Goal: Task Accomplishment & Management: Manage account settings

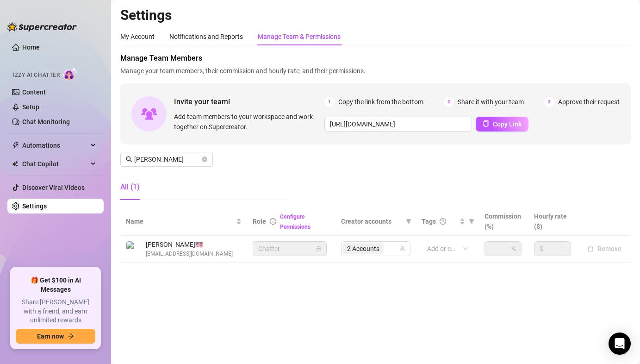
click at [47, 207] on link "Settings" at bounding box center [34, 205] width 25 height 7
click at [174, 165] on span "[PERSON_NAME]" at bounding box center [166, 159] width 93 height 15
click at [174, 162] on input "[PERSON_NAME]" at bounding box center [167, 159] width 66 height 10
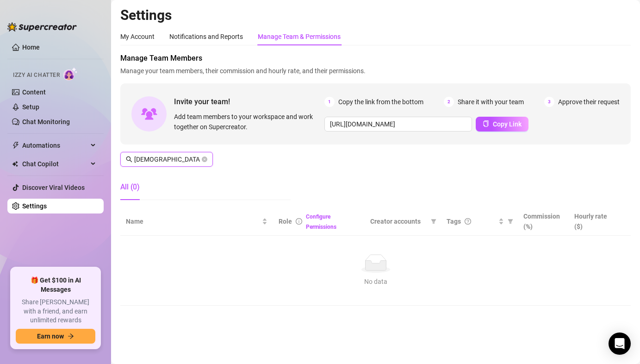
click at [169, 162] on input "[DEMOGRAPHIC_DATA]" at bounding box center [167, 159] width 66 height 10
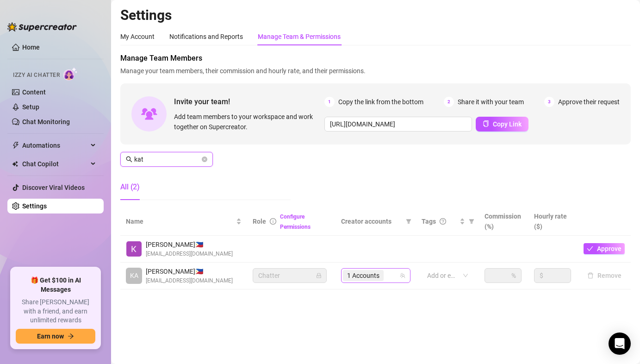
click at [391, 275] on div "1 Accounts" at bounding box center [371, 275] width 56 height 13
type input "kat"
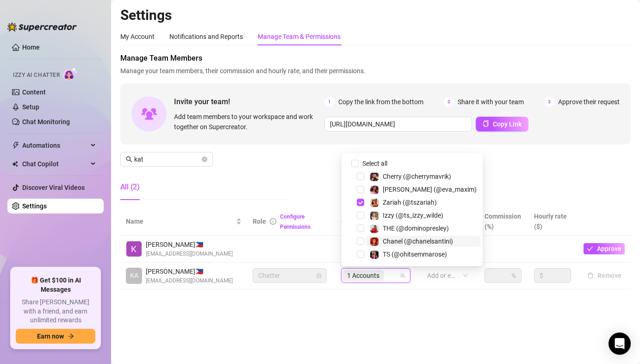
click at [390, 243] on span "Chanel (@chanelsantini)" at bounding box center [418, 240] width 70 height 7
